Goal: Transaction & Acquisition: Download file/media

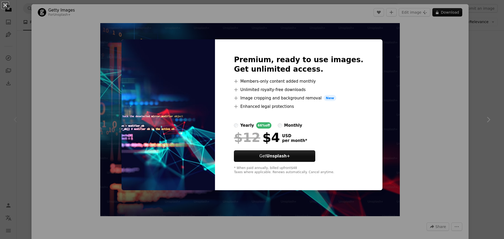
click at [414, 100] on div "An X shape Premium, ready to use images. Get unlimited access. A plus sign Memb…" at bounding box center [252, 119] width 504 height 239
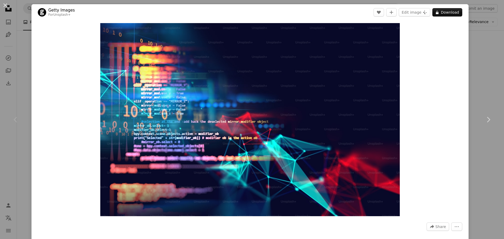
click at [475, 58] on div "An X shape Chevron left Chevron right Getty Images For Unsplash+ A heart A plus…" at bounding box center [252, 119] width 504 height 239
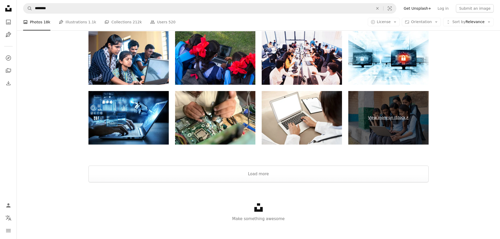
scroll to position [784, 0]
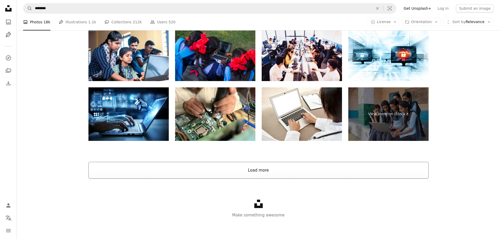
click at [274, 169] on button "Load more" at bounding box center [258, 170] width 340 height 17
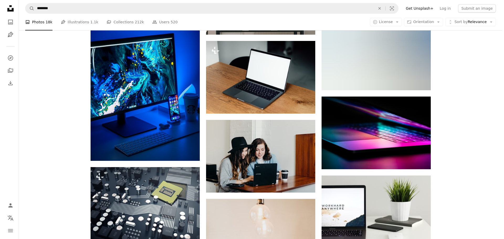
scroll to position [4319, 0]
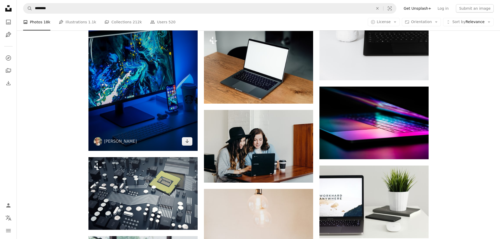
click at [145, 51] on img at bounding box center [142, 82] width 109 height 136
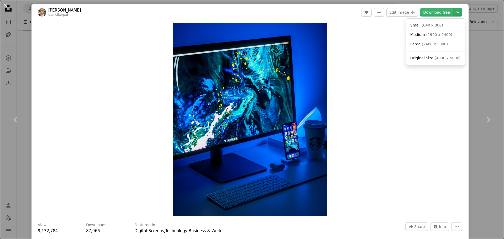
click at [455, 9] on icon "Chevron down" at bounding box center [457, 12] width 8 height 6
click at [429, 56] on span "Original Size" at bounding box center [421, 58] width 23 height 4
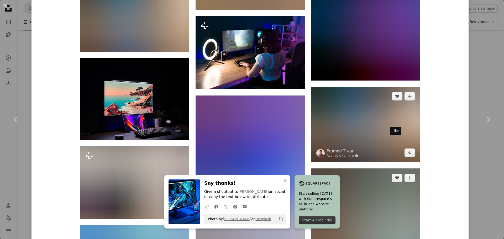
scroll to position [839, 0]
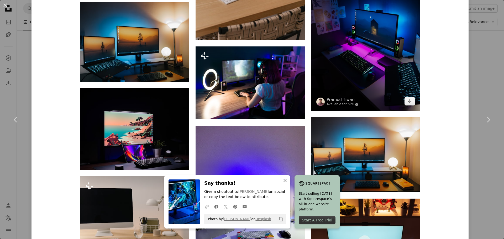
click at [379, 70] on img at bounding box center [365, 31] width 109 height 157
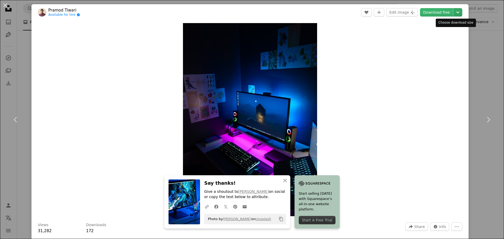
click at [456, 12] on icon "Chevron down" at bounding box center [457, 12] width 8 height 6
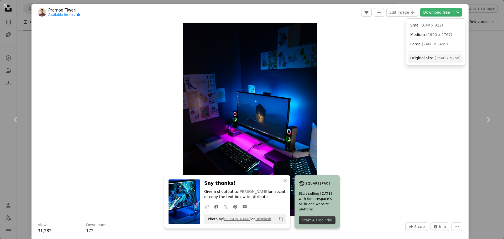
click at [423, 58] on span "Original Size" at bounding box center [421, 58] width 23 height 4
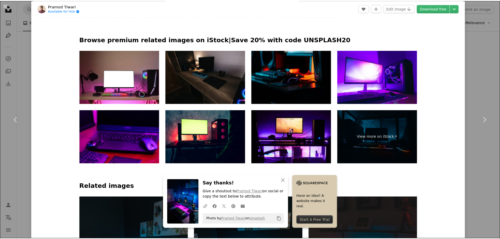
scroll to position [262, 0]
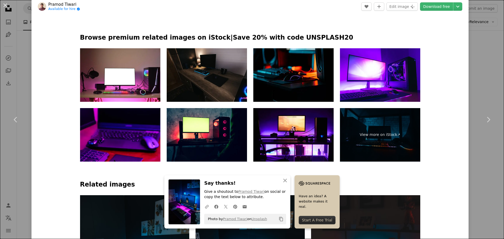
click at [326, 10] on header "[PERSON_NAME] Available for hire A checkmark inside of a circle A heart A plus …" at bounding box center [249, 6] width 437 height 16
drag, startPoint x: 12, startPoint y: 29, endPoint x: 35, endPoint y: 8, distance: 31.2
click at [12, 29] on div "An X shape Chevron left Chevron right [PERSON_NAME] Available for hire A checkm…" at bounding box center [252, 119] width 504 height 239
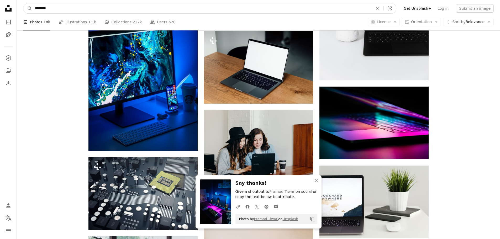
click at [47, 6] on input "********" at bounding box center [201, 8] width 339 height 10
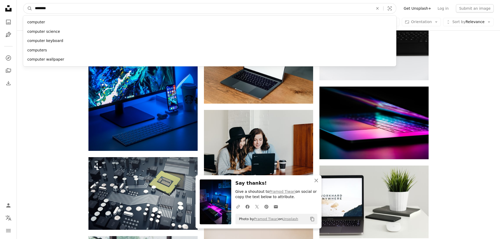
drag, startPoint x: 58, startPoint y: 7, endPoint x: 36, endPoint y: 7, distance: 21.5
click at [34, 8] on input "********" at bounding box center [201, 8] width 339 height 10
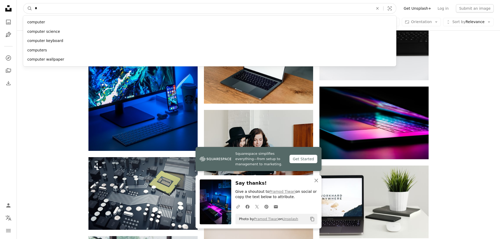
type input "**"
click button "A magnifying glass" at bounding box center [27, 8] width 9 height 10
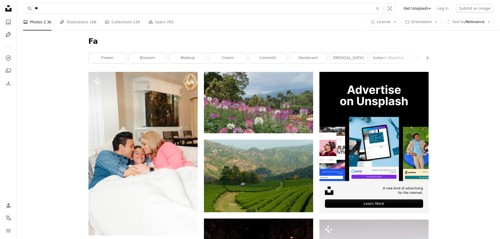
click at [70, 12] on input "**" at bounding box center [201, 8] width 339 height 10
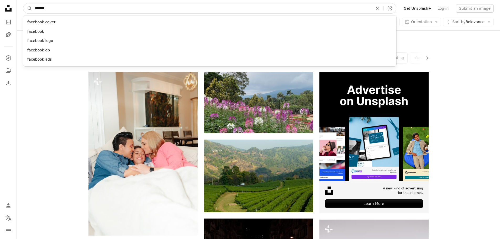
type input "********"
click button "A magnifying glass" at bounding box center [27, 8] width 9 height 10
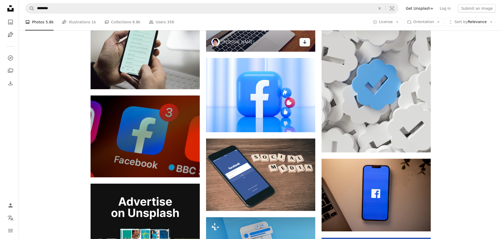
scroll to position [813, 0]
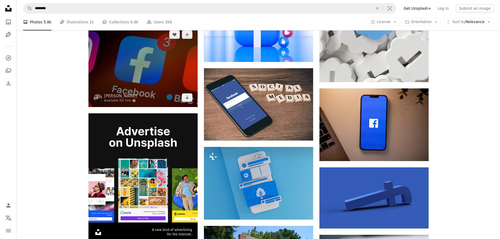
click at [153, 70] on img at bounding box center [142, 66] width 109 height 82
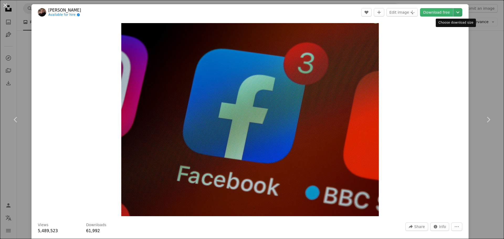
click at [456, 9] on icon "Chevron down" at bounding box center [457, 12] width 8 height 6
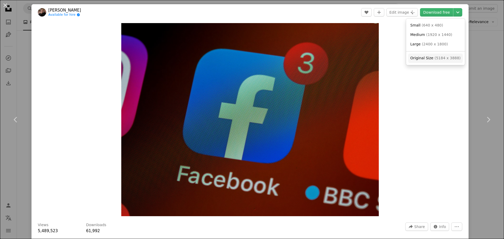
click at [443, 60] on span "( 5184 x 3888 )" at bounding box center [447, 58] width 26 height 4
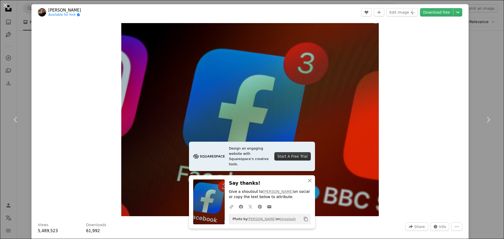
click at [89, 56] on div "Zoom in" at bounding box center [249, 119] width 437 height 198
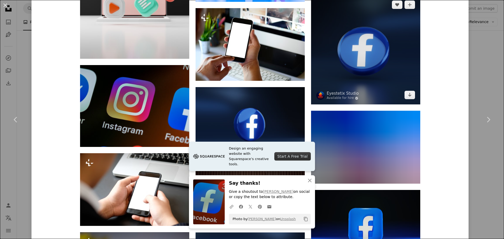
scroll to position [551, 0]
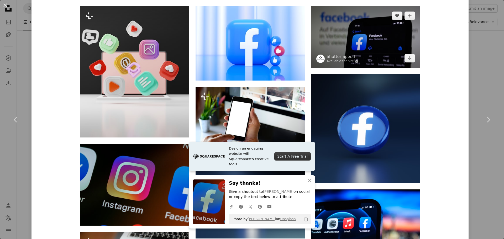
click at [355, 34] on img at bounding box center [365, 36] width 109 height 61
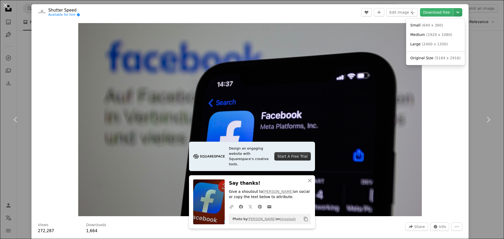
click at [453, 9] on button "Chevron down" at bounding box center [457, 12] width 9 height 8
click at [427, 54] on div "Small ( 640 x 360 ) Medium ( 1920 x 1080 ) Large ( 2400 x 1350 ) Original Size …" at bounding box center [435, 42] width 59 height 46
click at [427, 57] on span "Original Size" at bounding box center [421, 58] width 23 height 4
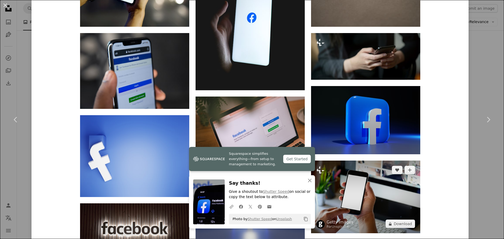
scroll to position [584, 0]
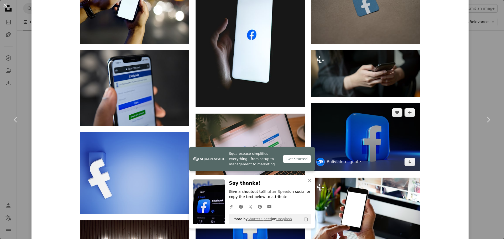
click at [376, 125] on img at bounding box center [365, 137] width 109 height 68
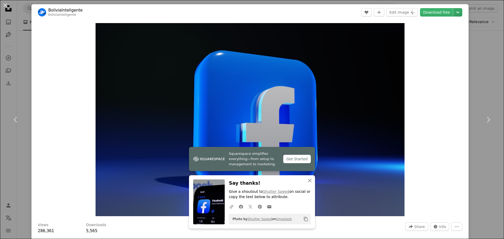
drag, startPoint x: 315, startPoint y: 90, endPoint x: 451, endPoint y: 13, distance: 156.7
click at [453, 13] on icon "Chevron down" at bounding box center [457, 12] width 8 height 6
click at [428, 58] on span "Original Size" at bounding box center [421, 58] width 23 height 4
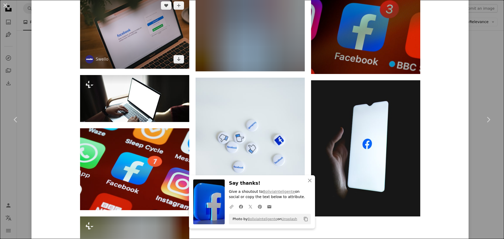
scroll to position [1362, 0]
